Goal: Information Seeking & Learning: Learn about a topic

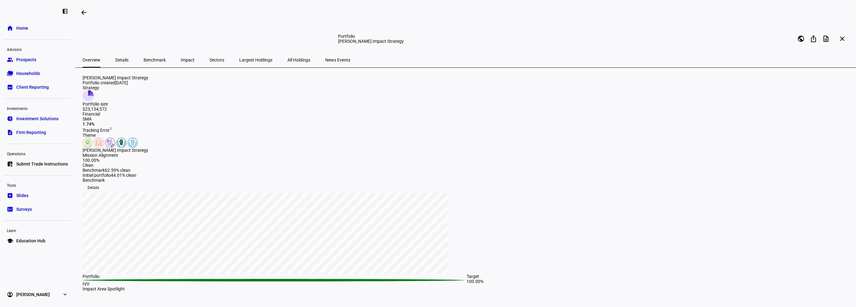
click at [287, 58] on span "All Holdings" at bounding box center [298, 60] width 23 height 4
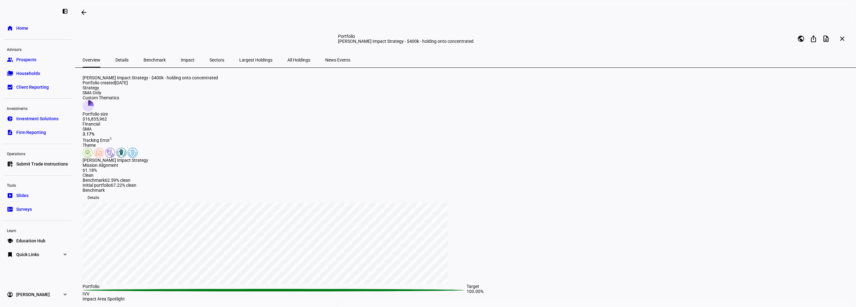
click at [287, 56] on span "All Holdings" at bounding box center [298, 60] width 23 height 15
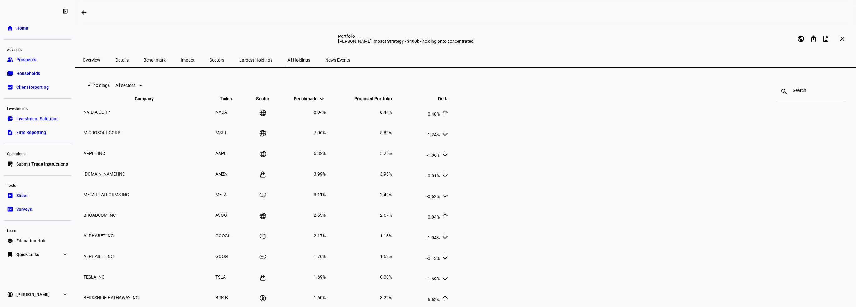
scroll to position [31, 0]
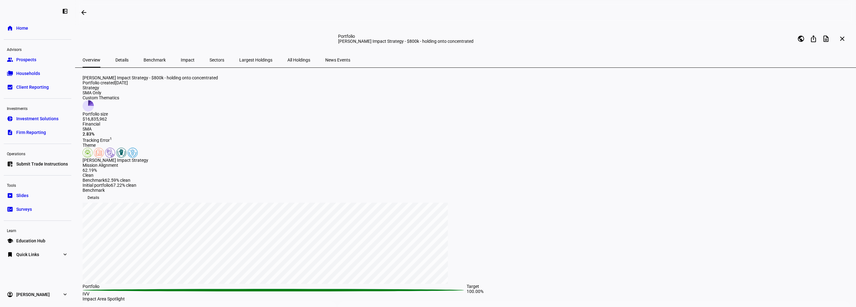
click at [287, 59] on span "All Holdings" at bounding box center [298, 60] width 23 height 4
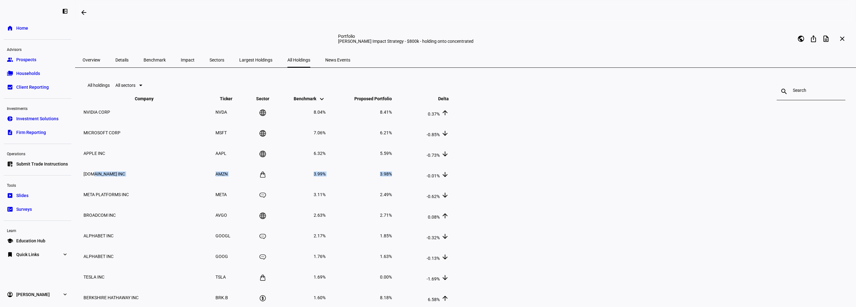
drag, startPoint x: 305, startPoint y: 201, endPoint x: 612, endPoint y: 202, distance: 307.2
click at [449, 184] on tr "AMAZON.COM INC AMZN 3.99% 3.98% -0.01% arrow_downward" at bounding box center [266, 174] width 366 height 20
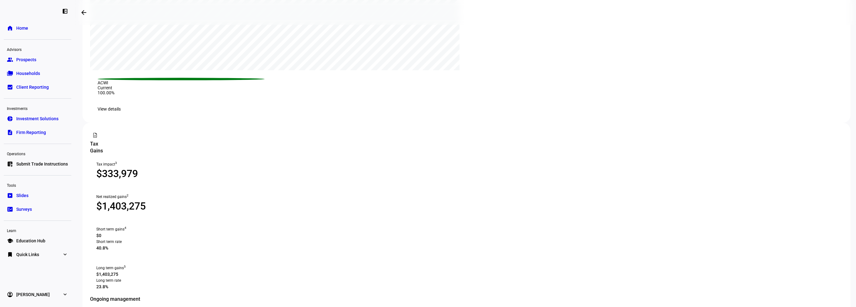
scroll to position [350, 0]
